Goal: Transaction & Acquisition: Purchase product/service

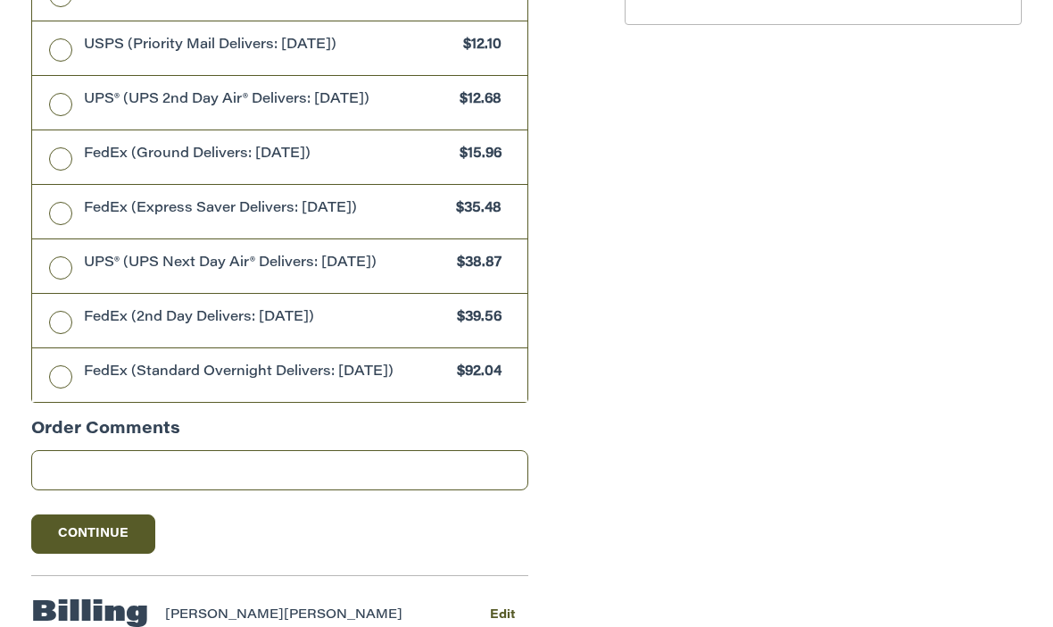
scroll to position [1004, 0]
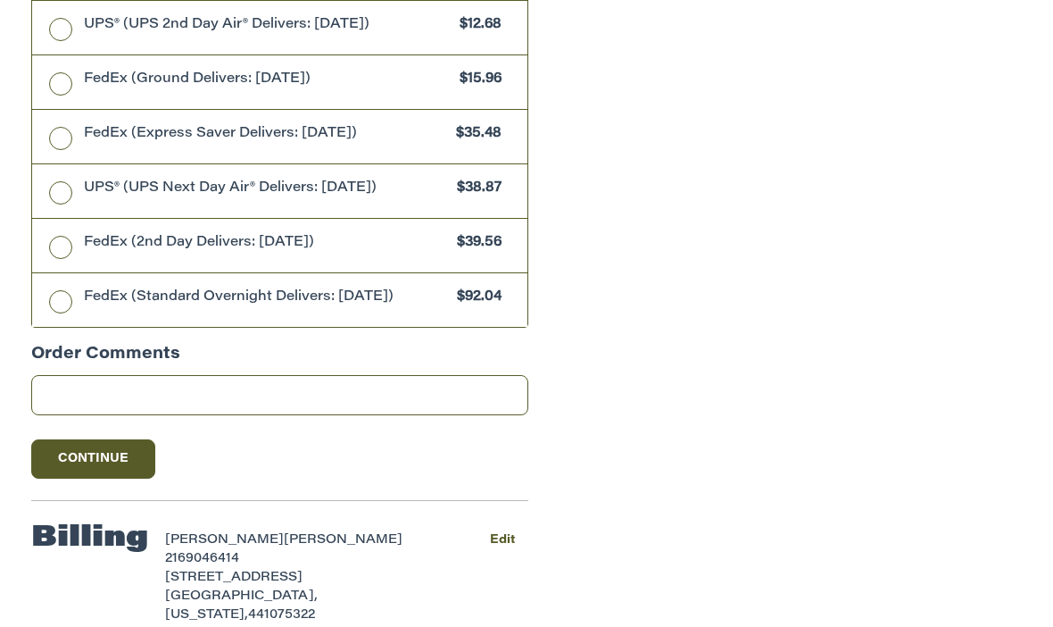
click at [87, 439] on button "Continue" at bounding box center [93, 458] width 125 height 39
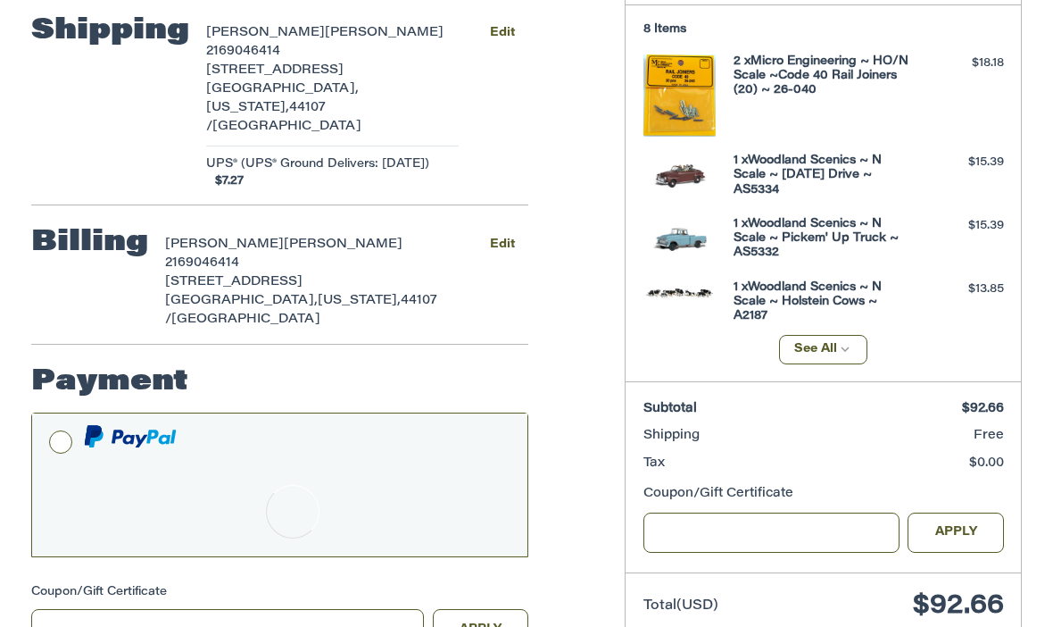
scroll to position [295, 0]
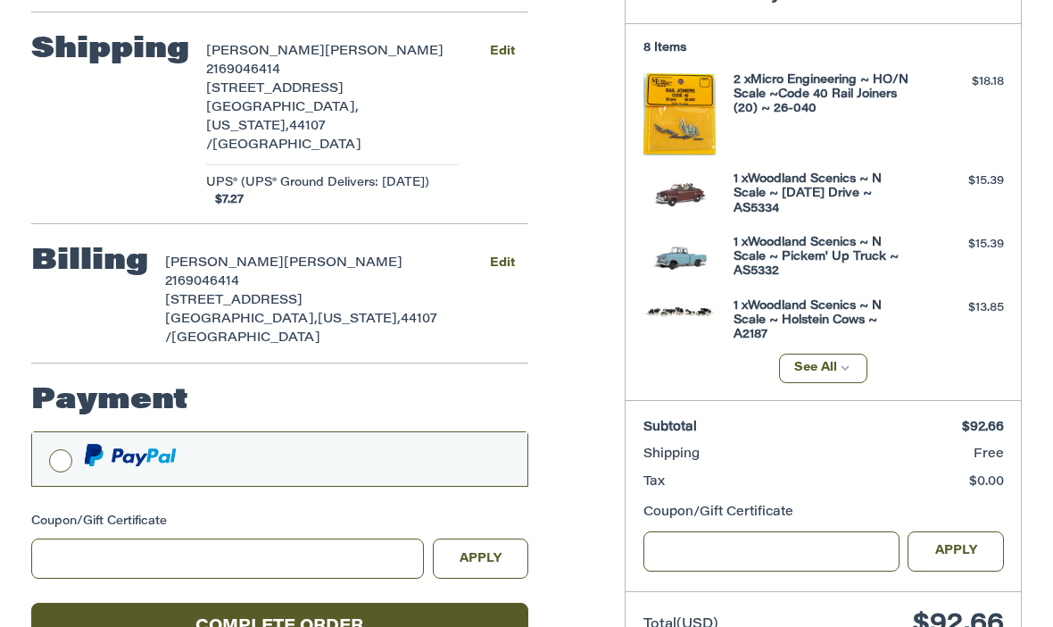
click at [295, 603] on button "Complete order" at bounding box center [280, 627] width 498 height 49
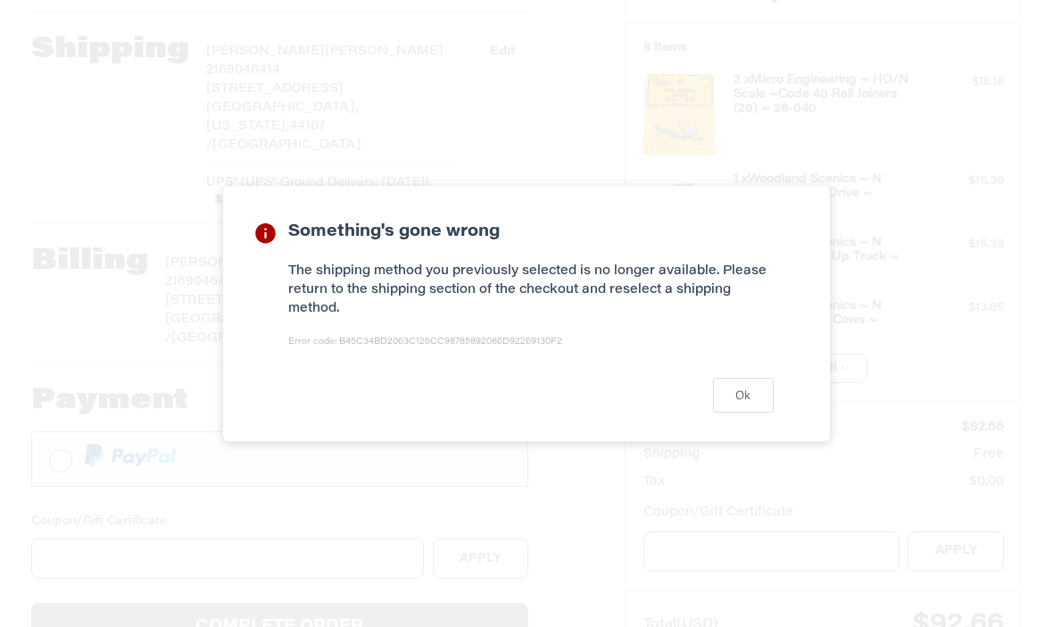
click at [736, 412] on button "Ok" at bounding box center [743, 395] width 61 height 35
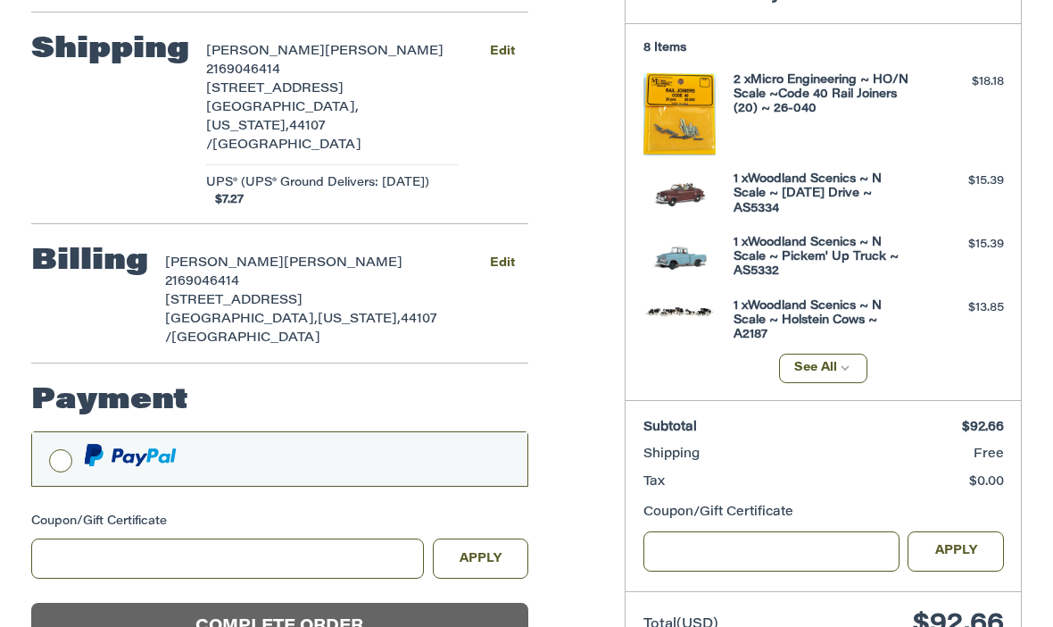
click at [687, 453] on span "Shipping" at bounding box center [672, 454] width 56 height 12
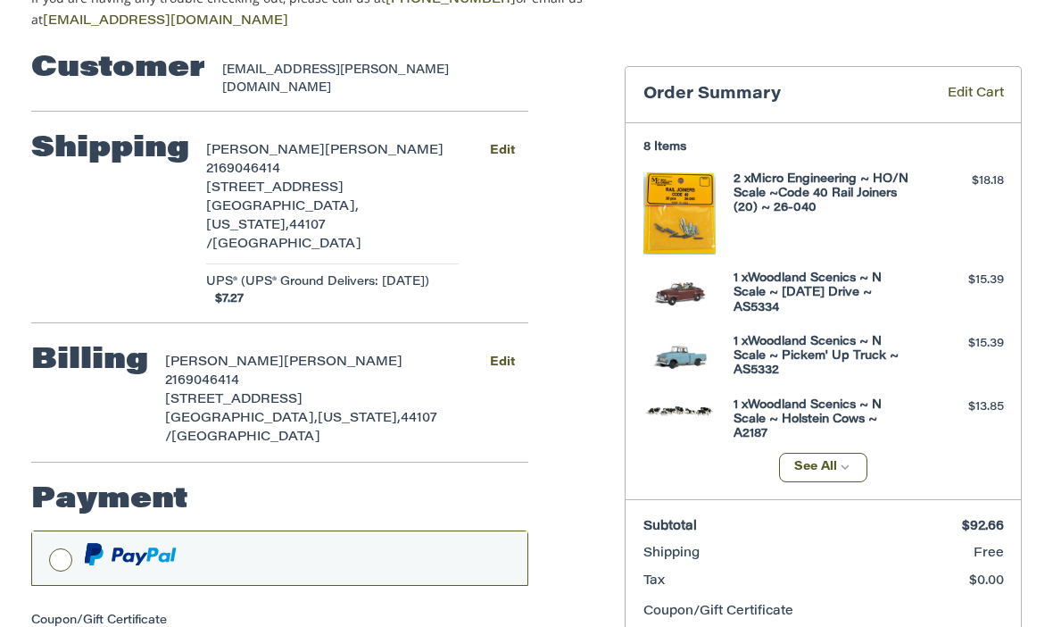
scroll to position [195, 0]
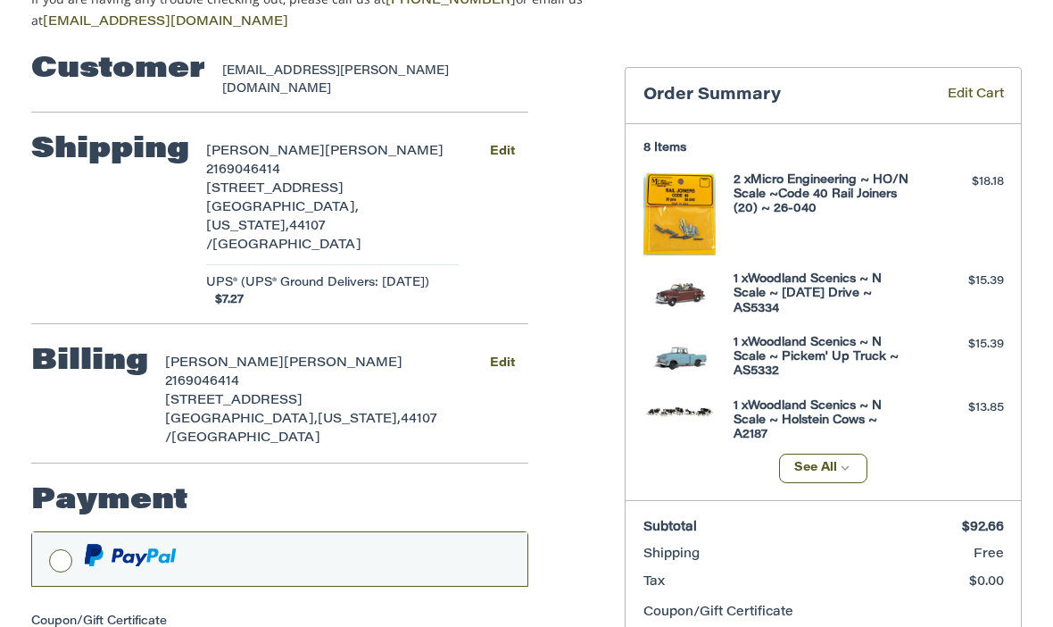
click at [495, 138] on button "Edit" at bounding box center [502, 151] width 53 height 26
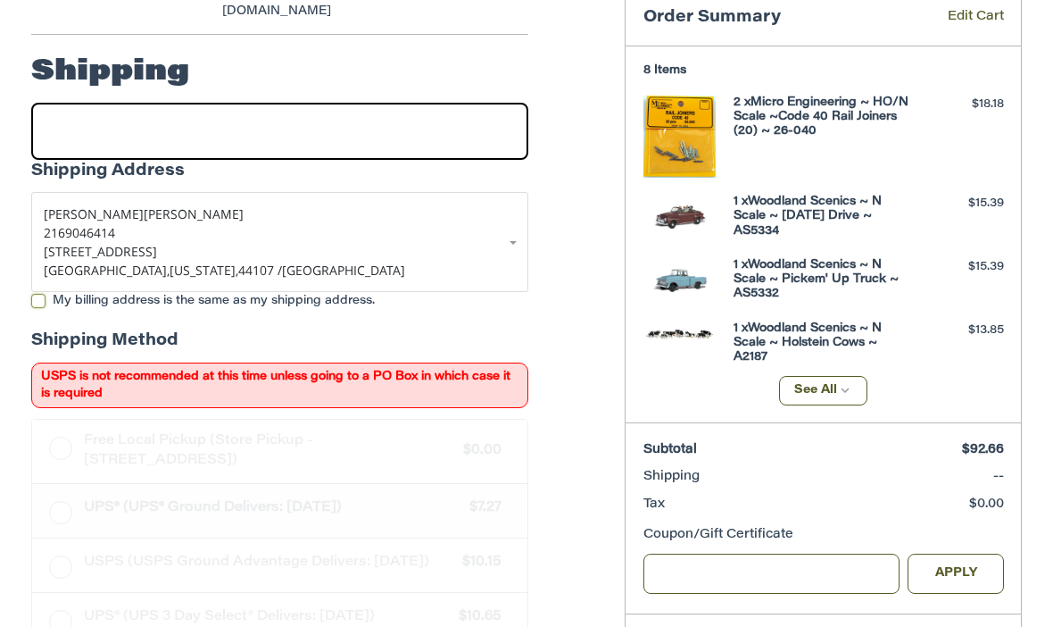
scroll to position [291, 0]
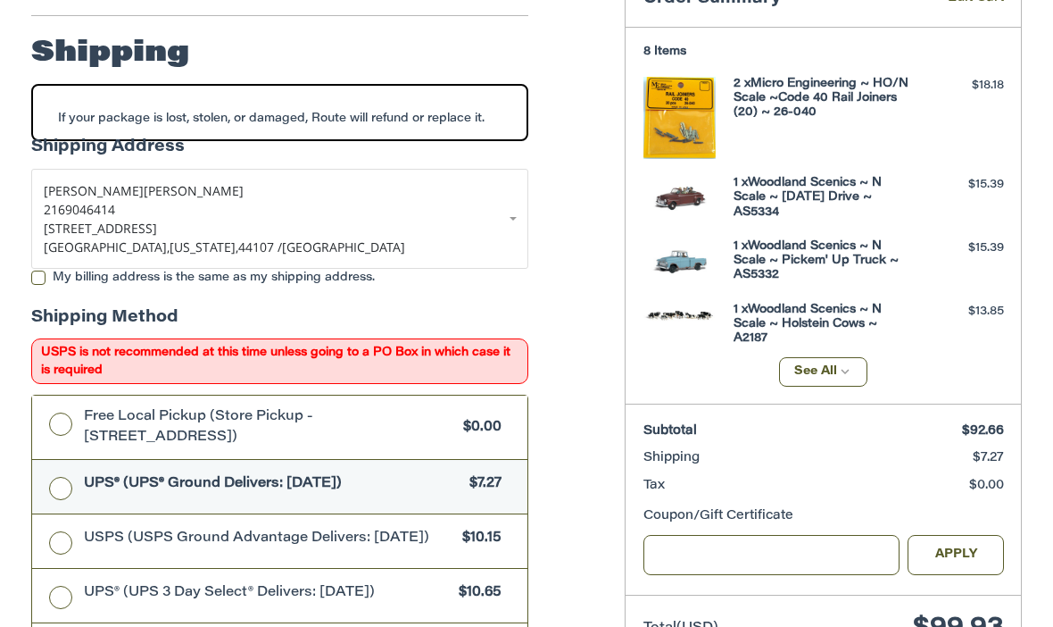
click at [62, 403] on label "Free Local Pickup (Store Pickup - [STREET_ADDRESS]) $0.00" at bounding box center [280, 426] width 496 height 63
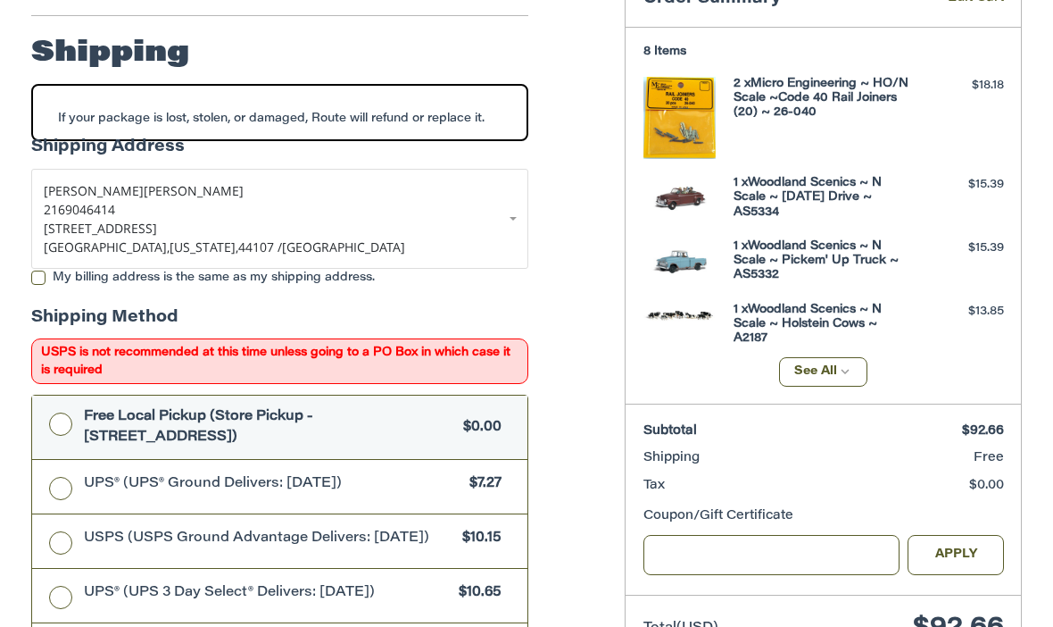
click at [59, 521] on label "USPS (USPS Ground Advantage Delivers: [DATE]) $10.15" at bounding box center [280, 541] width 496 height 54
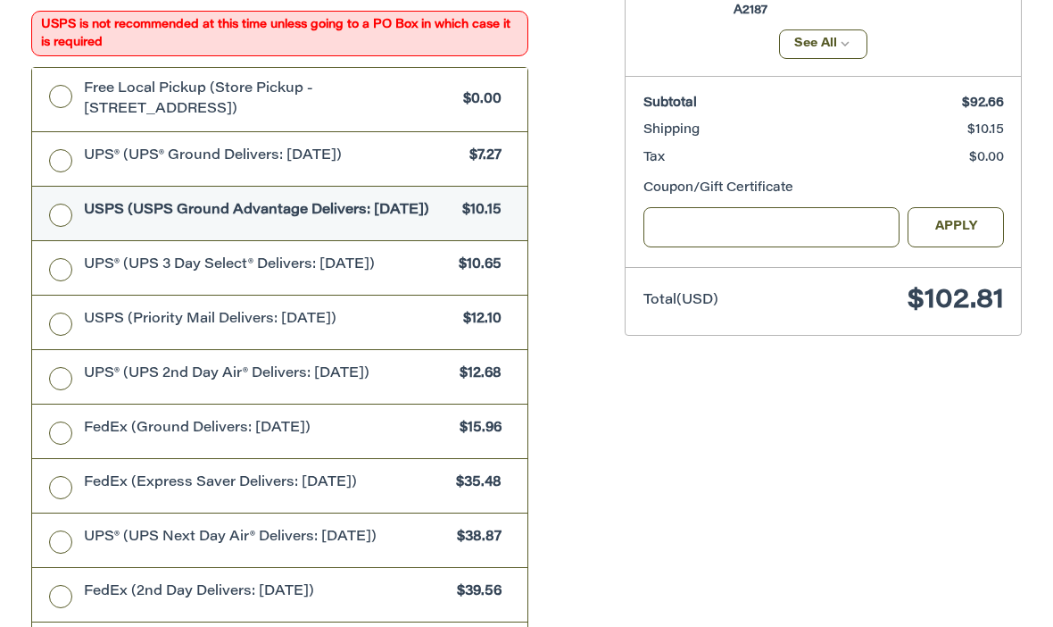
scroll to position [561, 0]
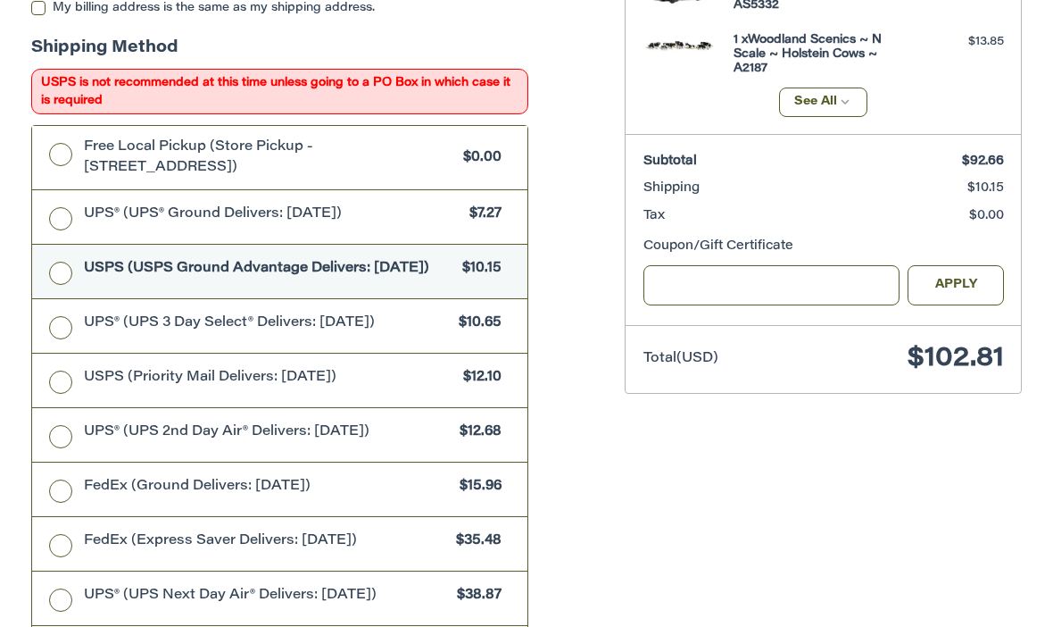
click at [76, 206] on label "UPS® (UPS® Ground Delivers: [DATE]) $7.27" at bounding box center [280, 217] width 496 height 54
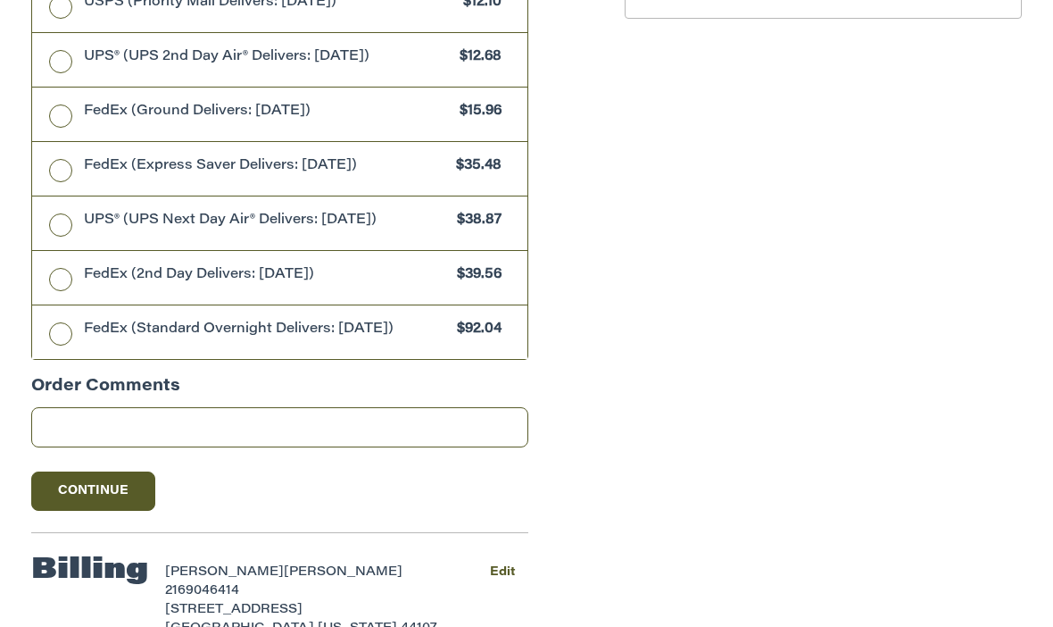
scroll to position [968, 0]
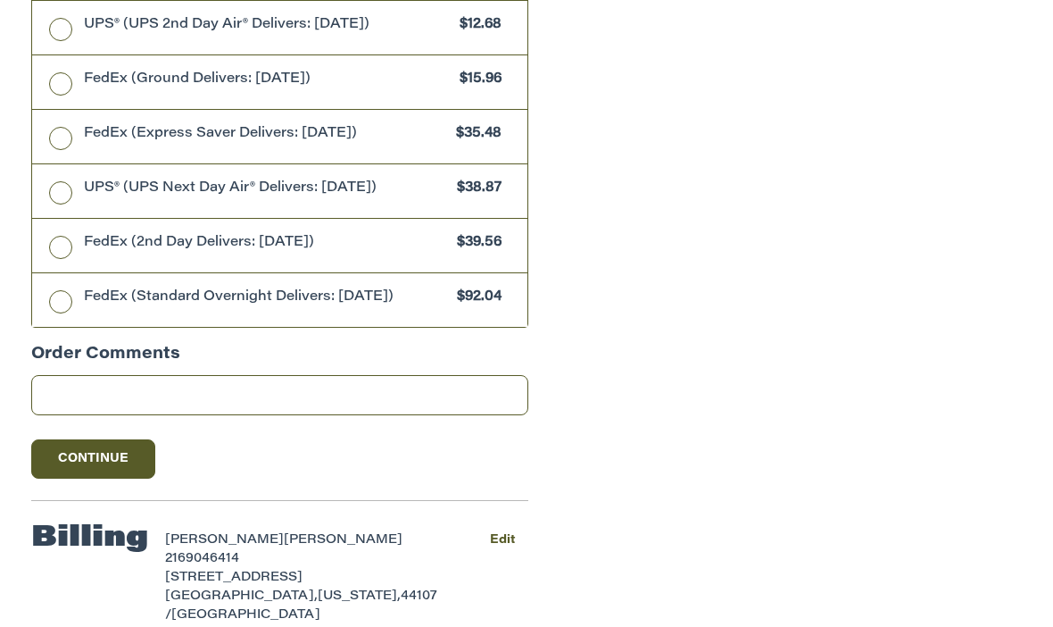
click at [103, 439] on button "Continue" at bounding box center [93, 458] width 125 height 39
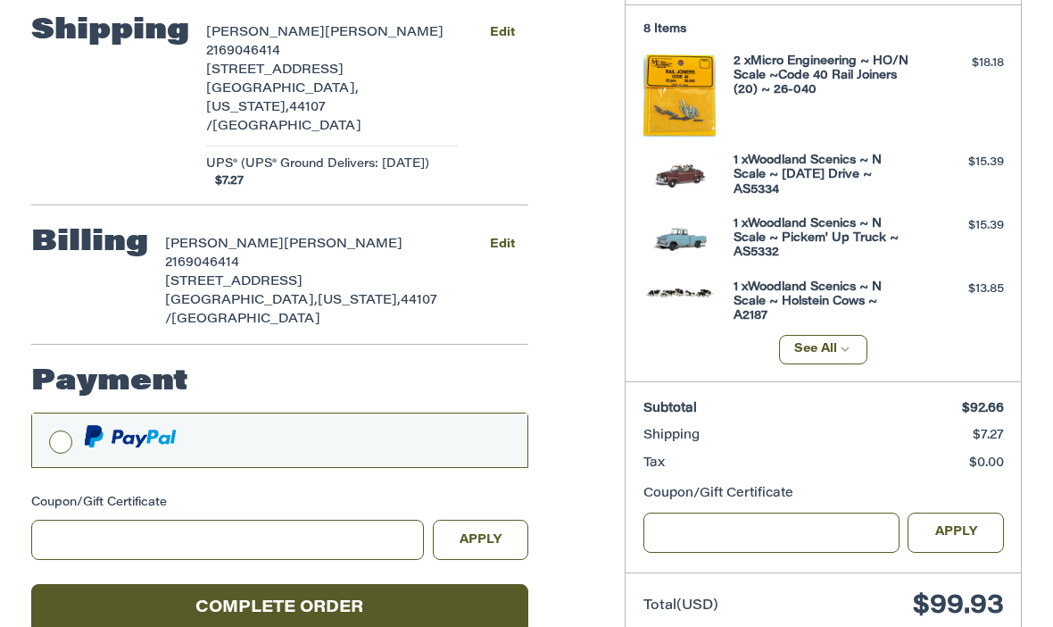
scroll to position [295, 0]
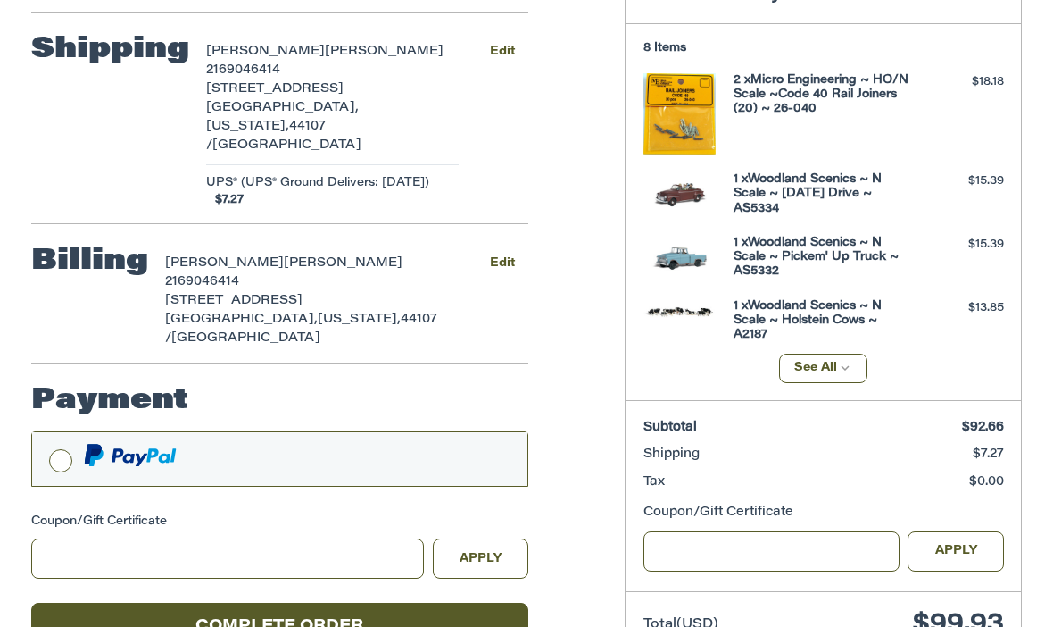
click at [326, 603] on button "Complete order" at bounding box center [280, 627] width 498 height 49
